Goal: Ask a question

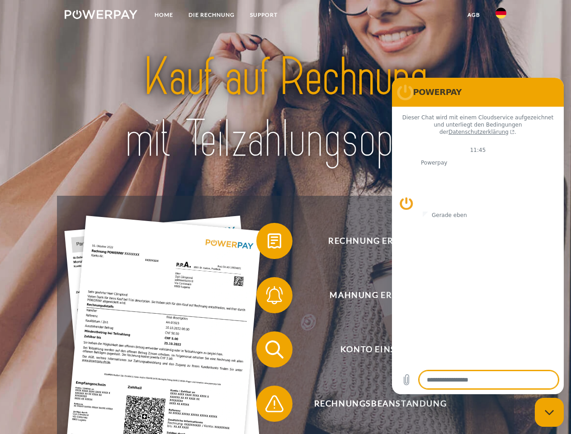
click at [101, 16] on img at bounding box center [101, 14] width 73 height 9
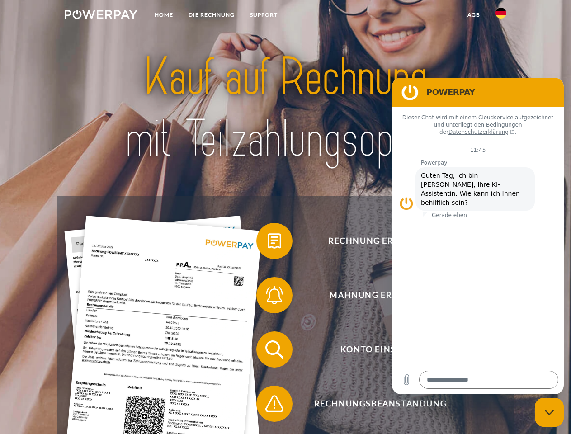
click at [501, 16] on img at bounding box center [500, 13] width 11 height 11
click at [473, 15] on link "agb" at bounding box center [474, 15] width 28 height 16
click at [267, 243] on span at bounding box center [260, 240] width 45 height 45
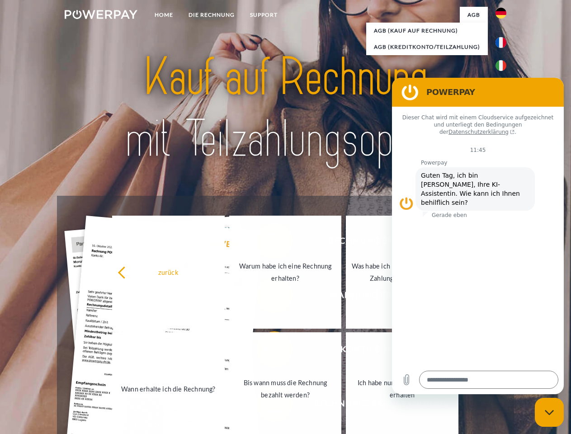
click at [225, 351] on link "Wann erhalte ich die Rechnung?" at bounding box center [168, 388] width 113 height 113
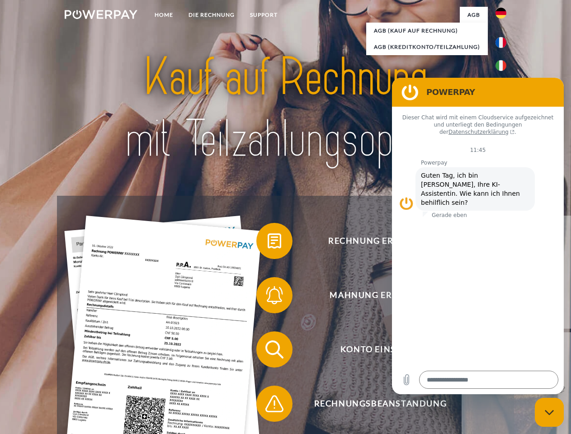
click at [267, 405] on span at bounding box center [260, 403] width 45 height 45
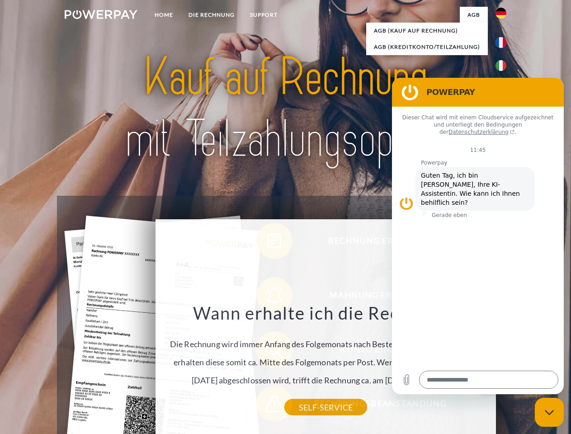
click at [549, 412] on icon "Messaging-Fenster schließen" at bounding box center [548, 412] width 9 height 6
type textarea "*"
